Goal: Transaction & Acquisition: Purchase product/service

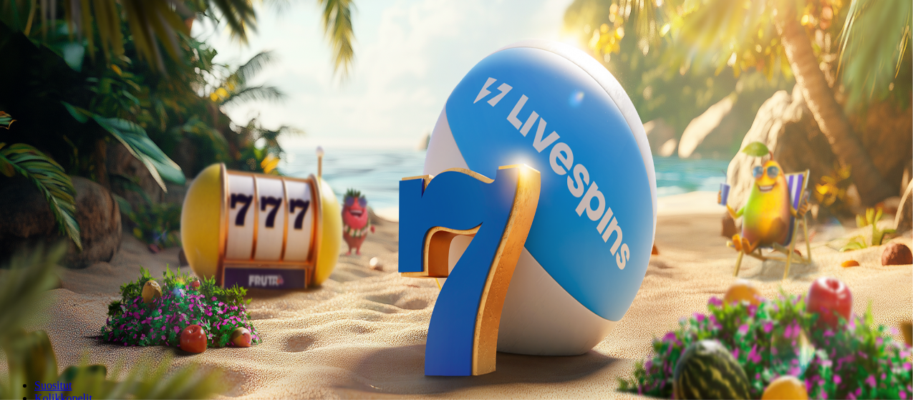
click at [82, 109] on span "Tarjoukset" at bounding box center [58, 103] width 48 height 12
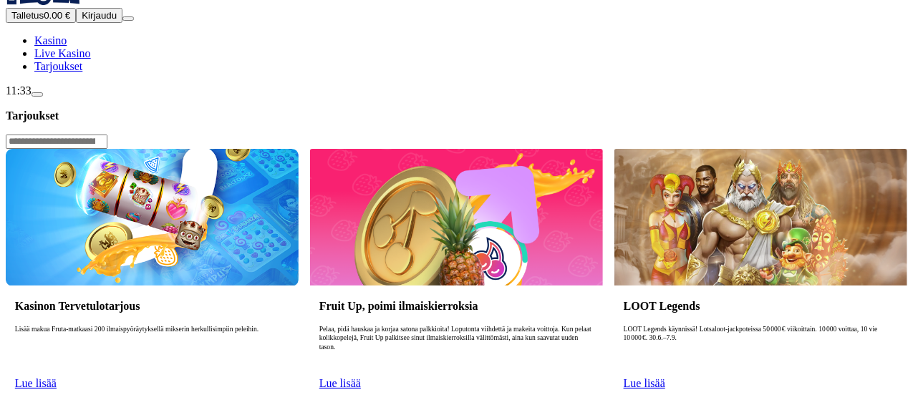
scroll to position [37, 0]
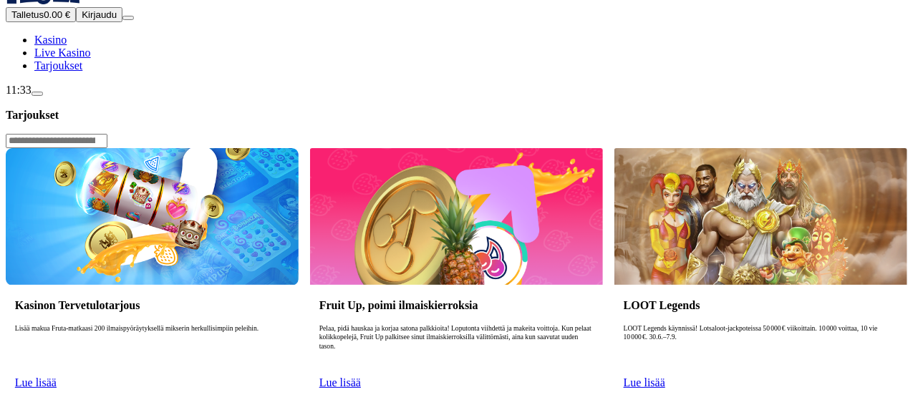
click at [57, 377] on link "Lue lisää" at bounding box center [36, 383] width 42 height 12
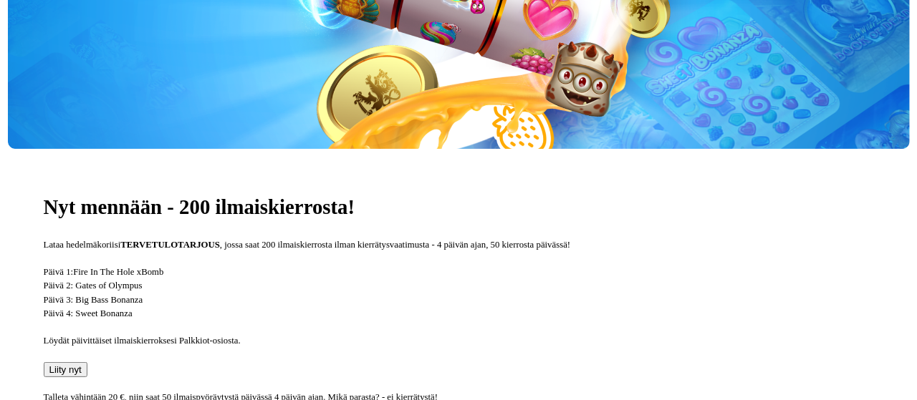
scroll to position [328, 0]
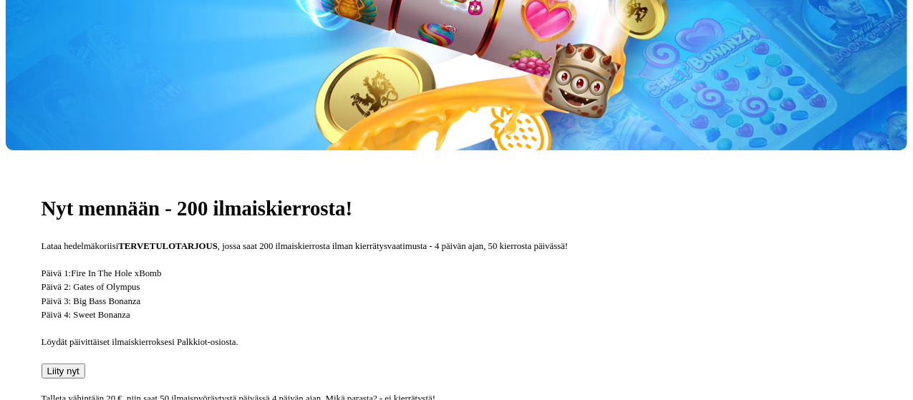
click at [80, 366] on span "Liity nyt" at bounding box center [63, 371] width 32 height 11
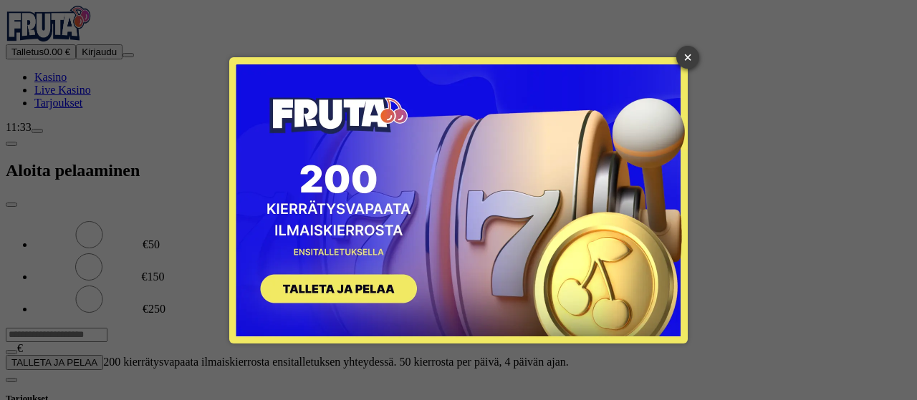
click at [694, 56] on link "×" at bounding box center [687, 57] width 23 height 23
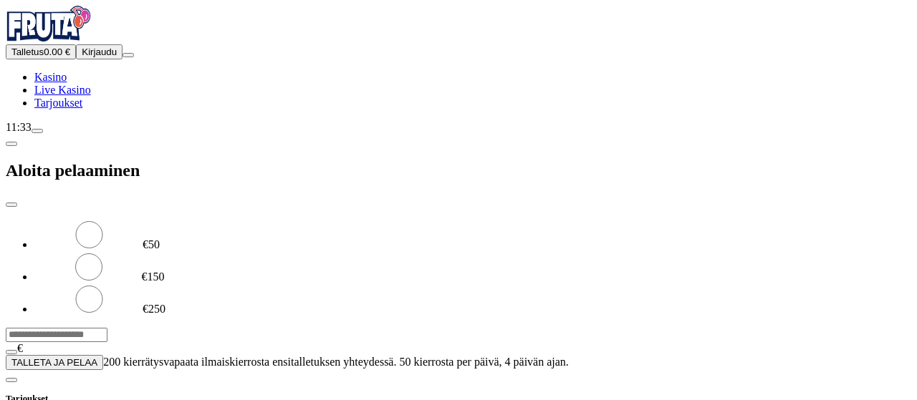
drag, startPoint x: 363, startPoint y: 124, endPoint x: 138, endPoint y: 125, distance: 224.2
click at [138, 125] on div "Talletus 0.00 € Kirjaudu Kasino Live Kasino Tarjoukset 11:33 Aloita pelaaminen …" at bounding box center [459, 188] width 906 height 365
type input "**"
click at [97, 357] on span "TALLETA JA PELAA" at bounding box center [54, 362] width 86 height 11
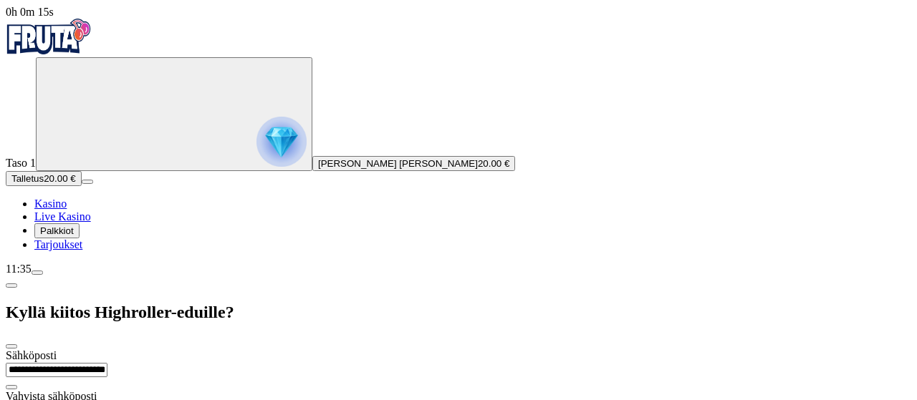
drag, startPoint x: 367, startPoint y: 101, endPoint x: 44, endPoint y: 122, distance: 323.8
click at [44, 122] on div "**********" at bounding box center [459, 302] width 906 height 593
type input "**********"
paste input "**********"
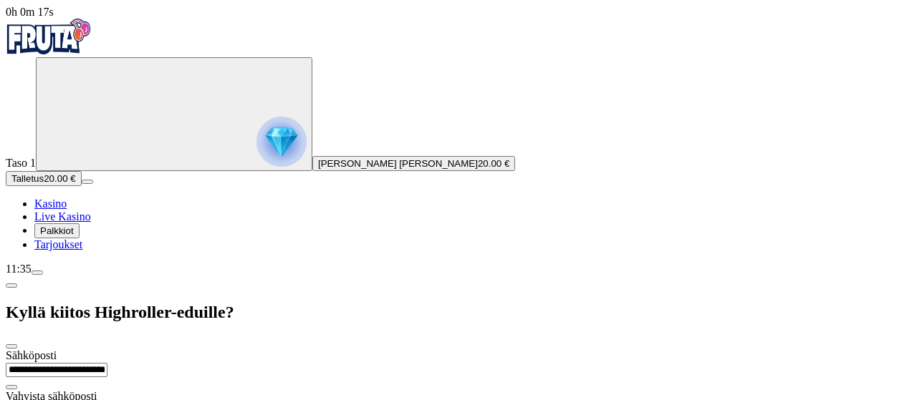
type input "**********"
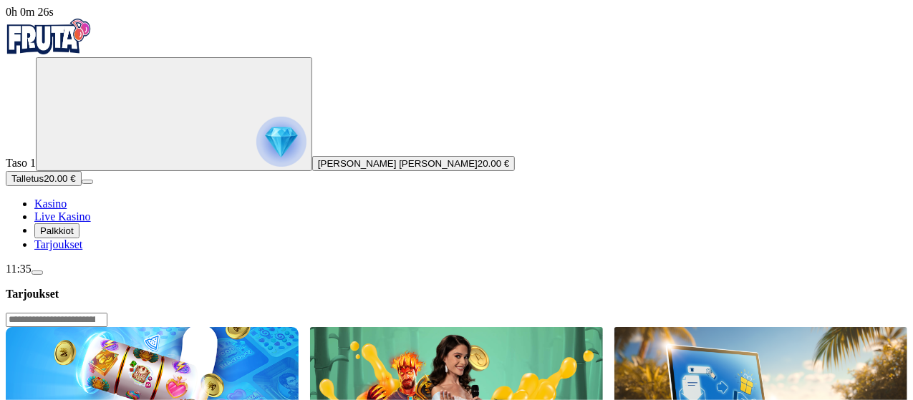
click at [77, 41] on img "Primary" at bounding box center [49, 37] width 86 height 36
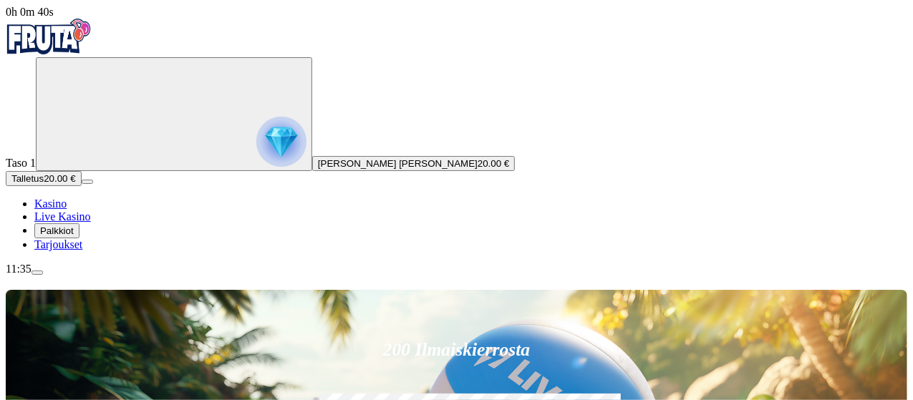
click at [54, 18] on span "0h 0m 40s" at bounding box center [30, 12] width 48 height 12
click at [256, 160] on img "Primary" at bounding box center [281, 142] width 50 height 50
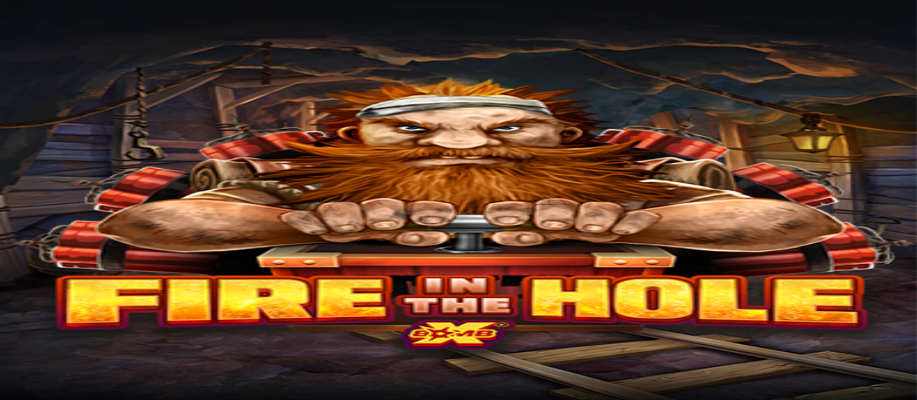
click at [80, 54] on img "Primary" at bounding box center [49, 37] width 86 height 36
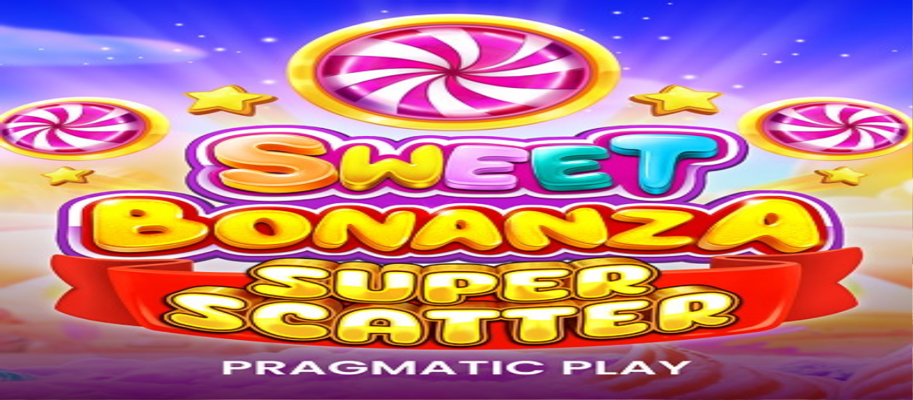
type input "*********"
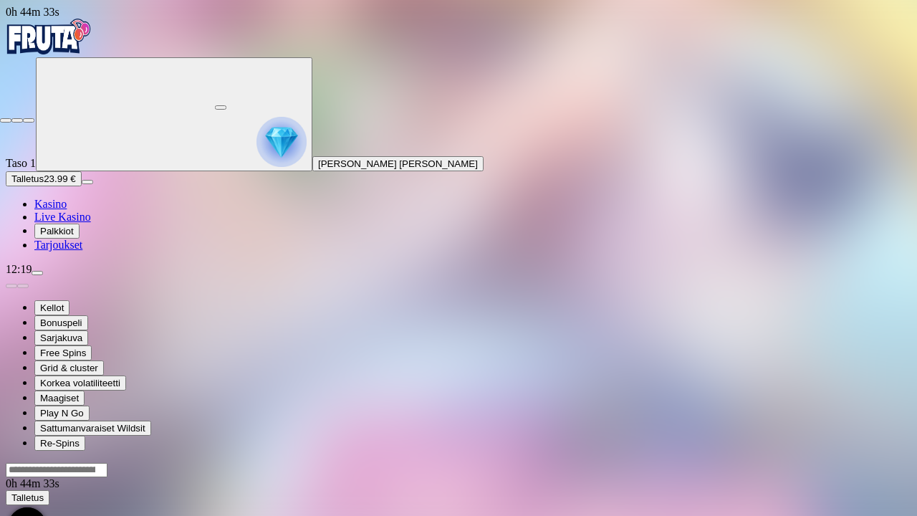
click at [29, 120] on span "fullscreen-exit icon" at bounding box center [29, 120] width 0 height 0
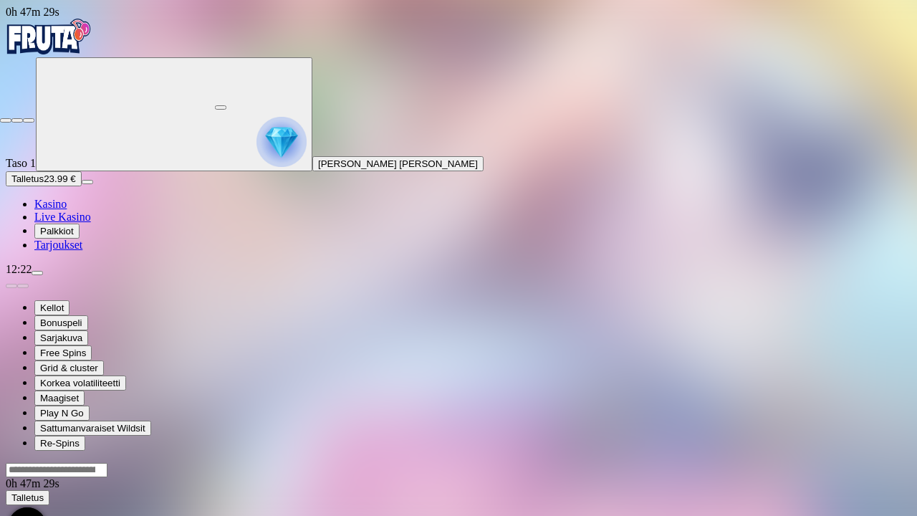
click at [6, 120] on span "close icon" at bounding box center [6, 120] width 0 height 0
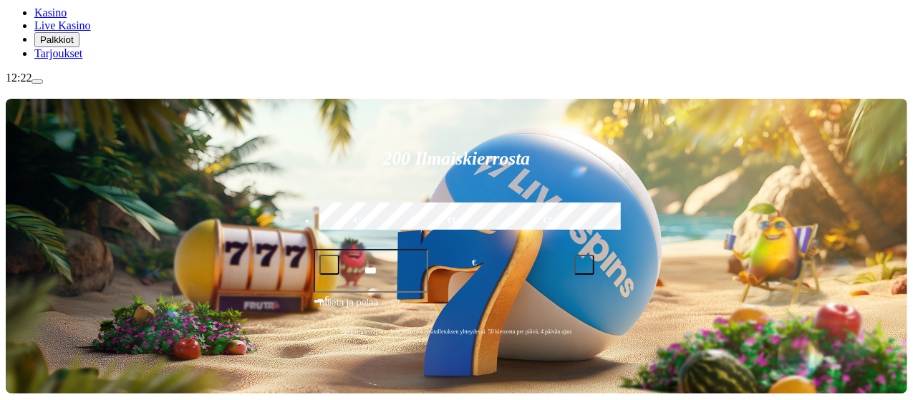
scroll to position [192, 0]
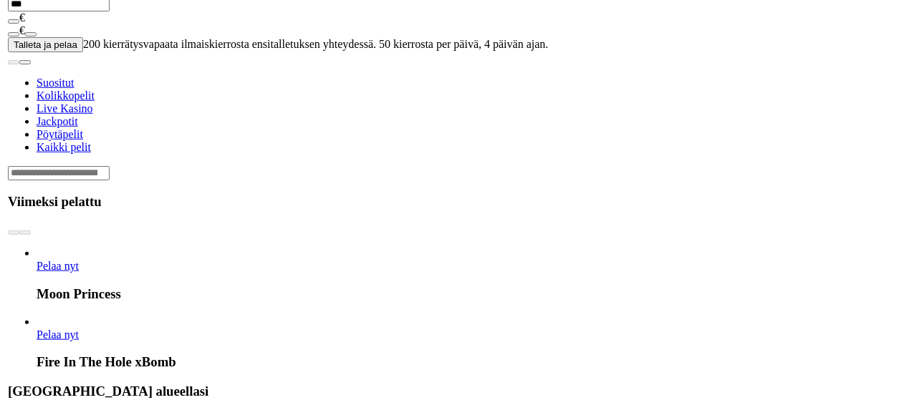
scroll to position [447, 0]
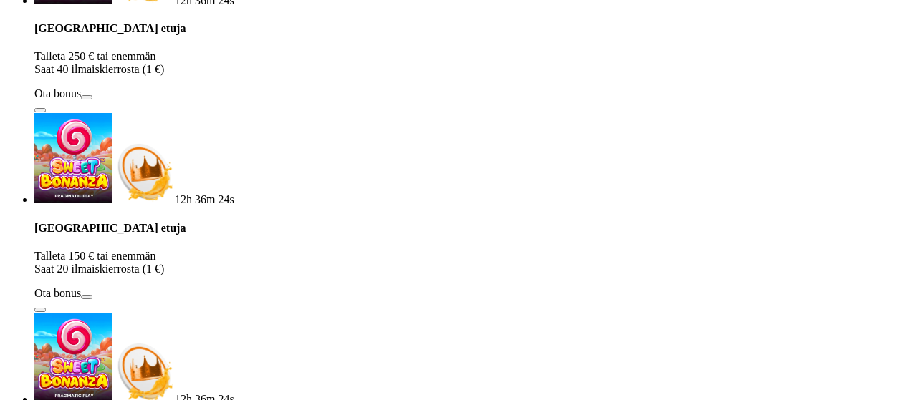
scroll to position [48, 0]
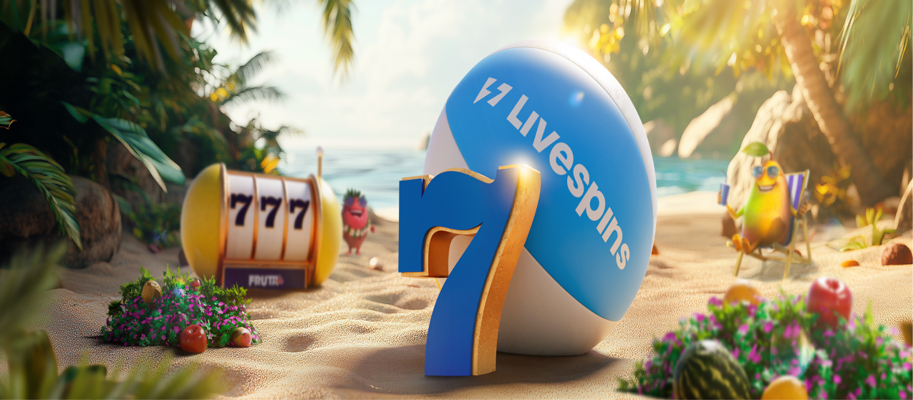
click at [37, 273] on span "menu icon" at bounding box center [37, 273] width 0 height 0
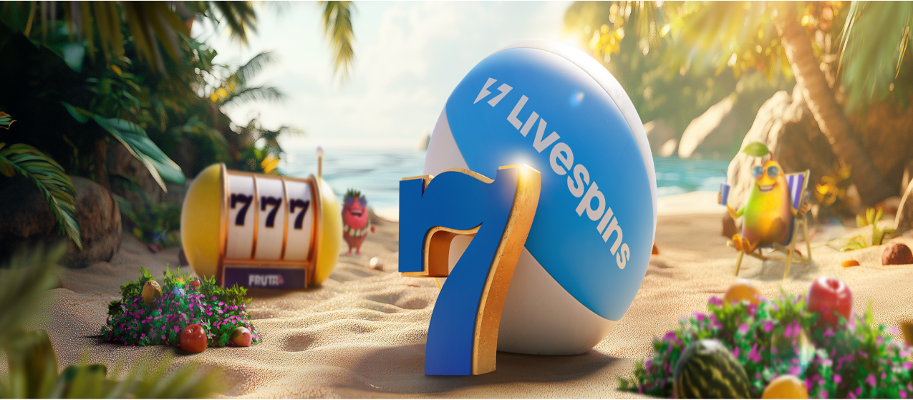
scroll to position [0, 0]
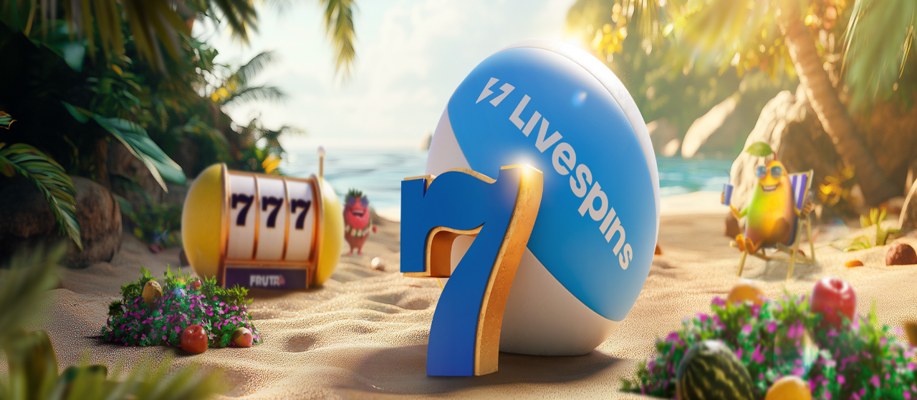
click at [107, 382] on input "number" at bounding box center [57, 389] width 102 height 14
click at [11, 347] on span "close icon" at bounding box center [11, 347] width 0 height 0
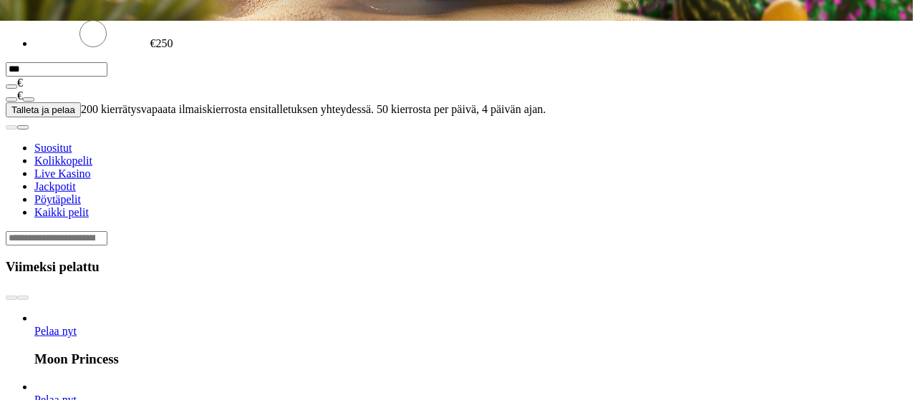
scroll to position [375, 0]
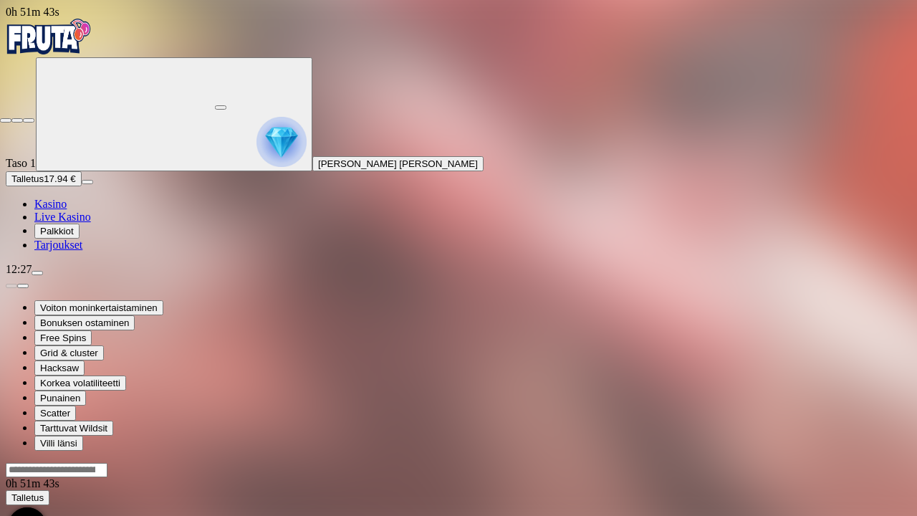
click at [6, 120] on span "close icon" at bounding box center [6, 120] width 0 height 0
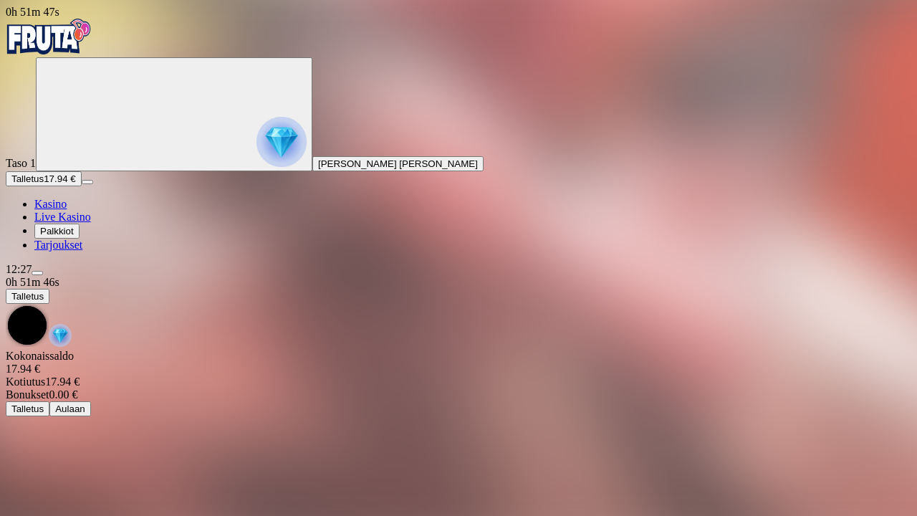
drag, startPoint x: 906, startPoint y: 3, endPoint x: 903, endPoint y: -78, distance: 81.0
click at [903, 0] on html "0h 51m 47s Taso 1 [PERSON_NAME] [PERSON_NAME] Talletus 17.94 € Kasino Live Kasi…" at bounding box center [458, 211] width 917 height 422
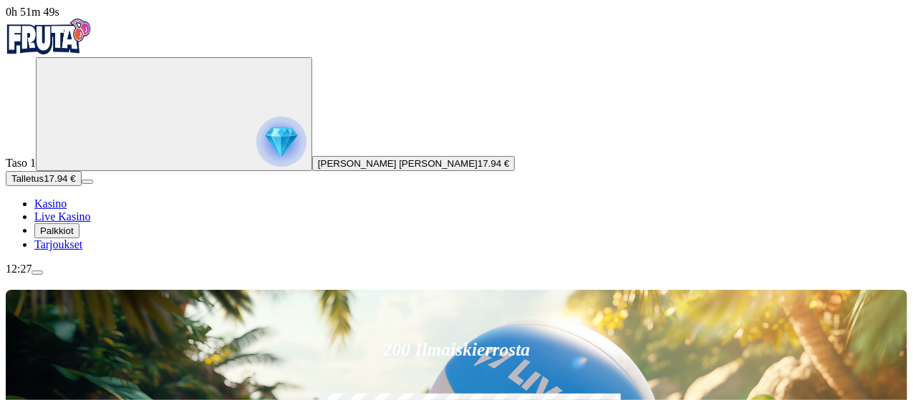
scroll to position [202, 0]
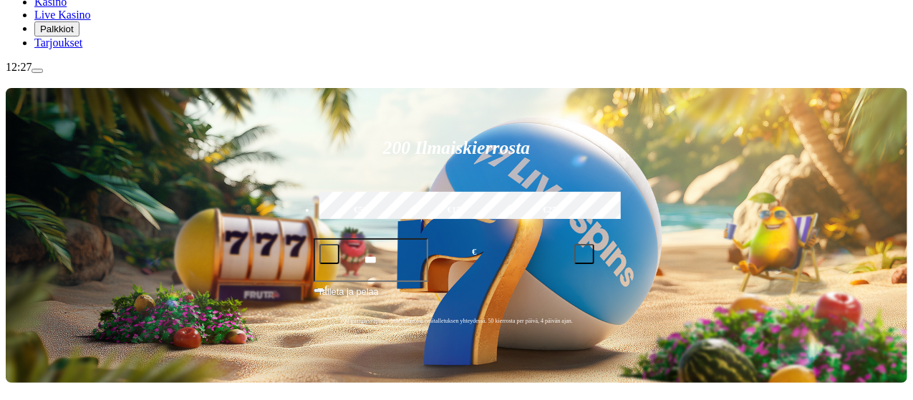
type input "**********"
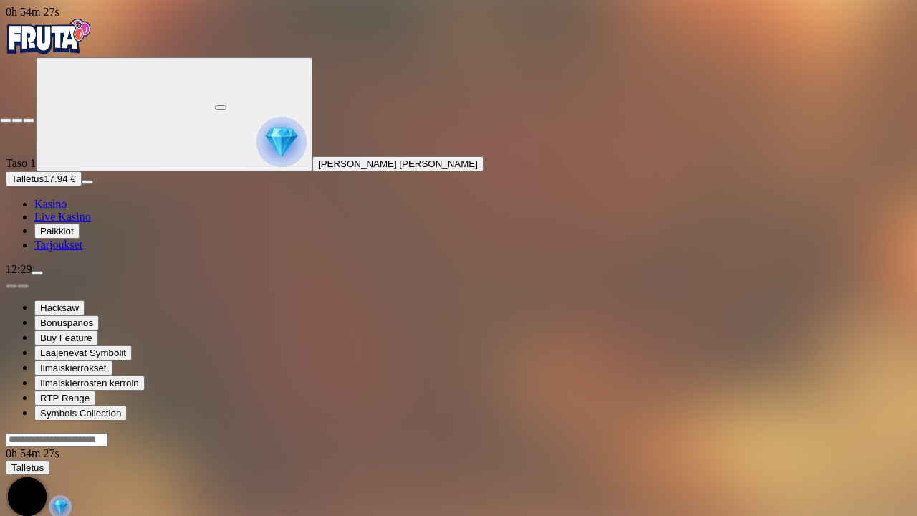
click at [6, 120] on span "close icon" at bounding box center [6, 120] width 0 height 0
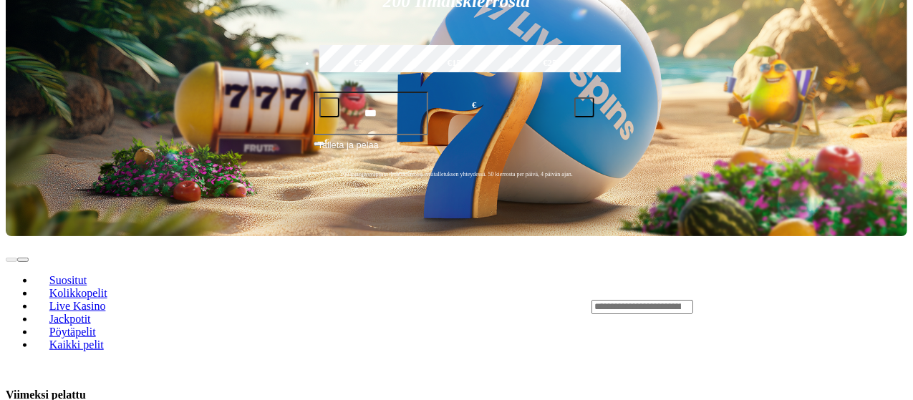
scroll to position [381, 0]
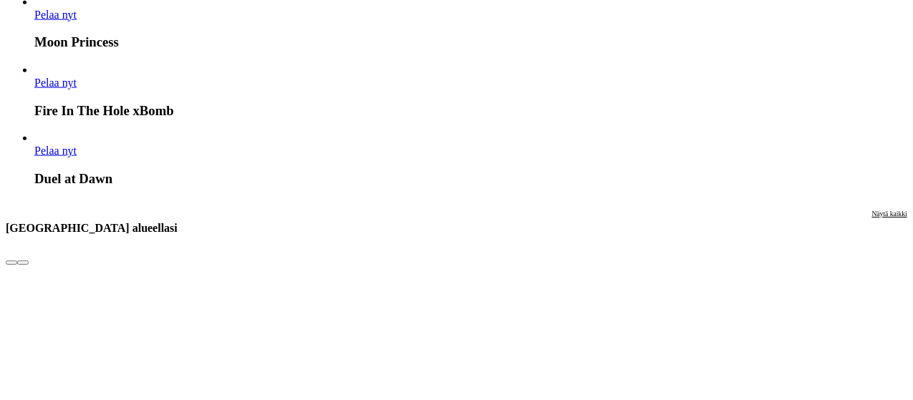
scroll to position [800, 0]
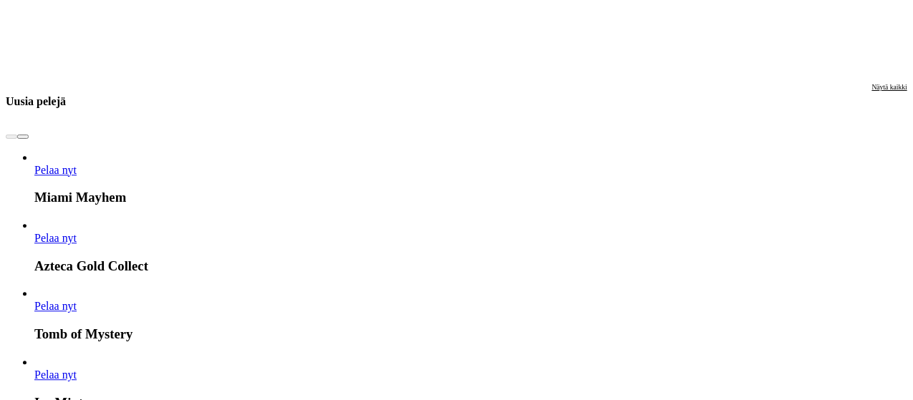
scroll to position [1755, 0]
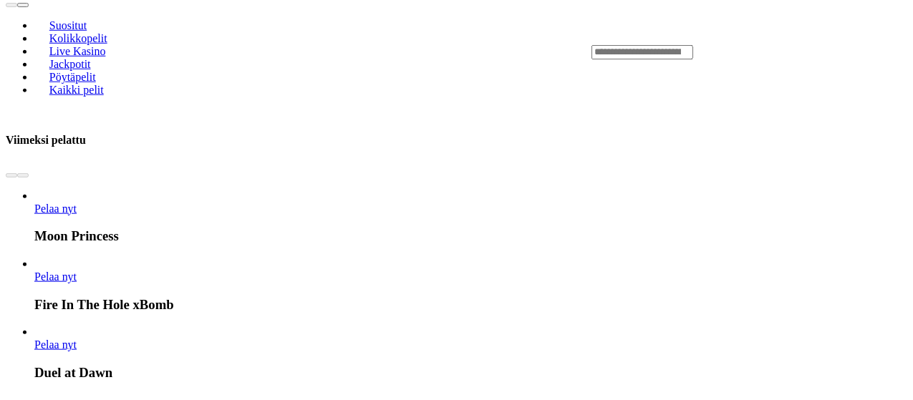
scroll to position [609, 0]
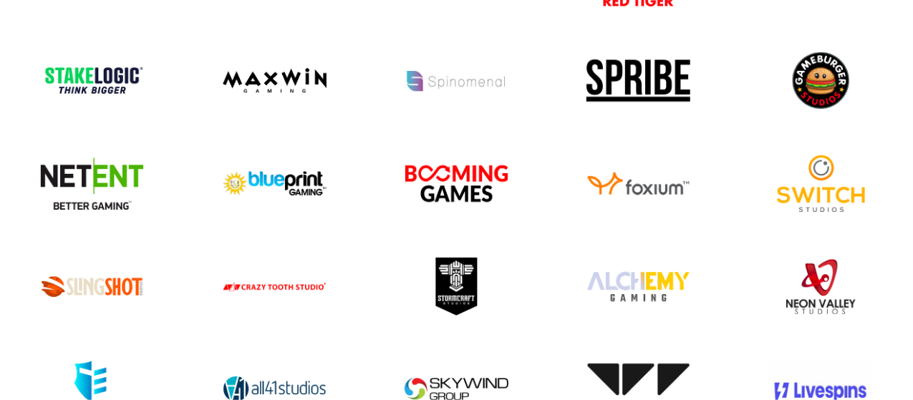
scroll to position [1229, 0]
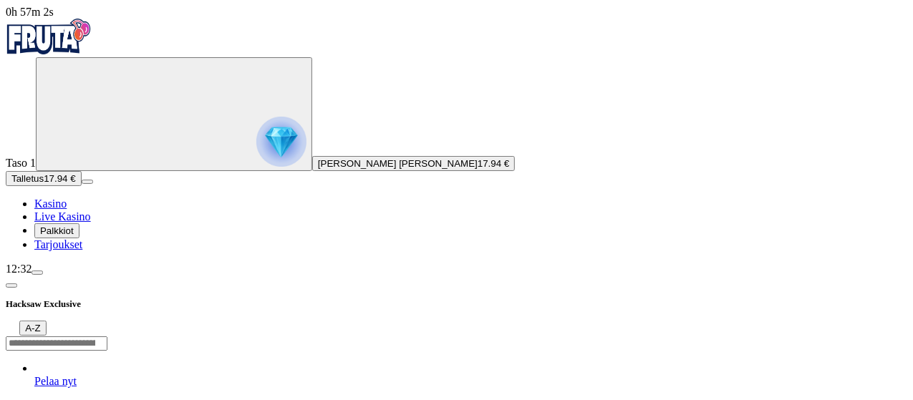
click at [11, 286] on span "chevron-left icon" at bounding box center [11, 286] width 0 height 0
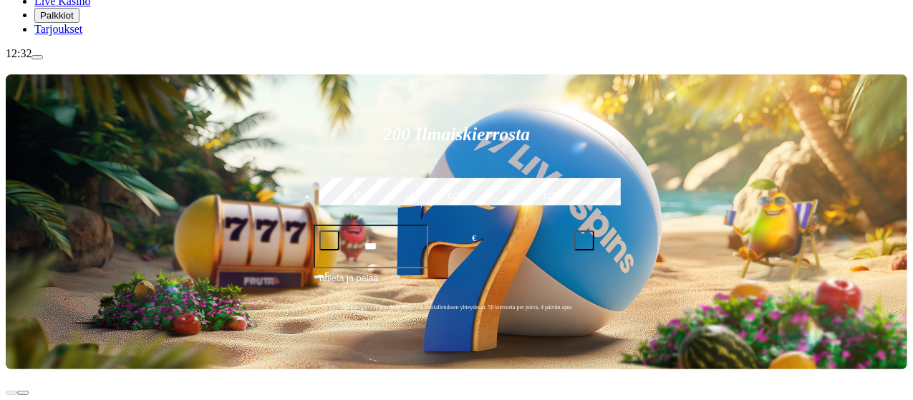
scroll to position [216, 0]
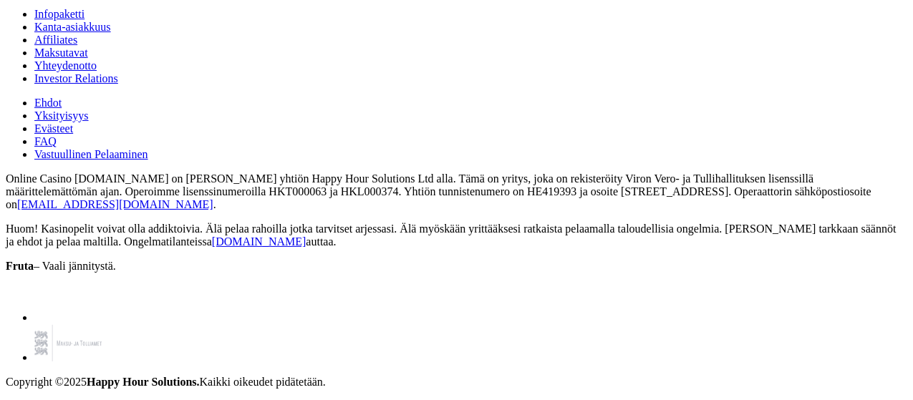
scroll to position [2916, 0]
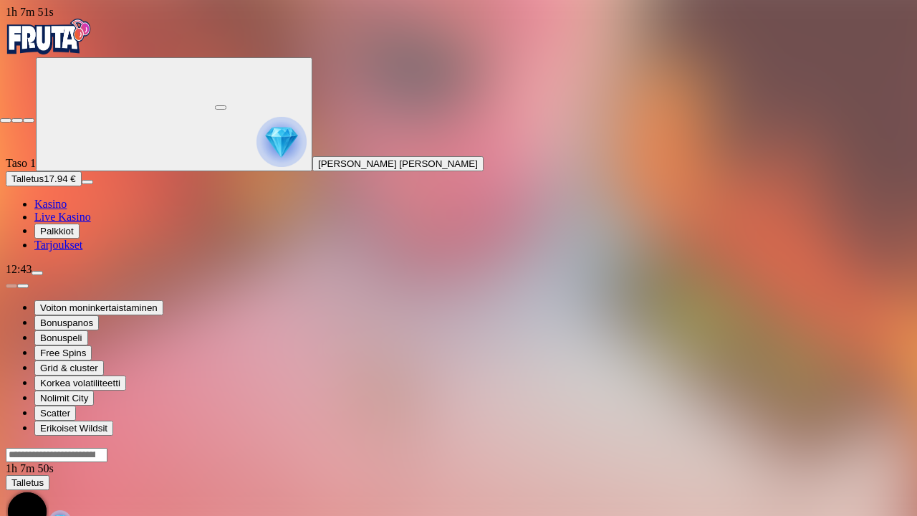
click at [6, 120] on span "close icon" at bounding box center [6, 120] width 0 height 0
